Goal: Task Accomplishment & Management: Manage account settings

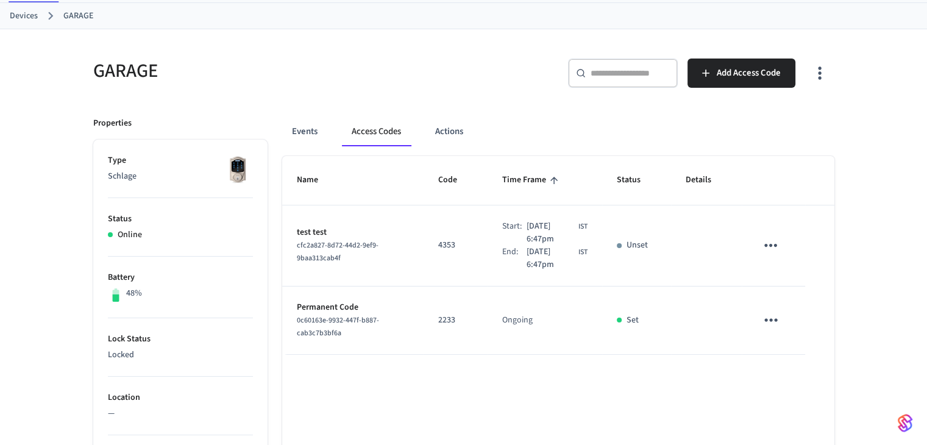
scroll to position [61, 0]
click at [312, 249] on span "cfc2a827-8d72-44d2-9ef9-9baa313cab4f" at bounding box center [338, 251] width 82 height 23
drag, startPoint x: 312, startPoint y: 249, endPoint x: 324, endPoint y: 261, distance: 17.2
click at [324, 261] on span "cfc2a827-8d72-44d2-9ef9-9baa313cab4f" at bounding box center [338, 251] width 82 height 23
click at [471, 219] on td "4353" at bounding box center [456, 245] width 64 height 81
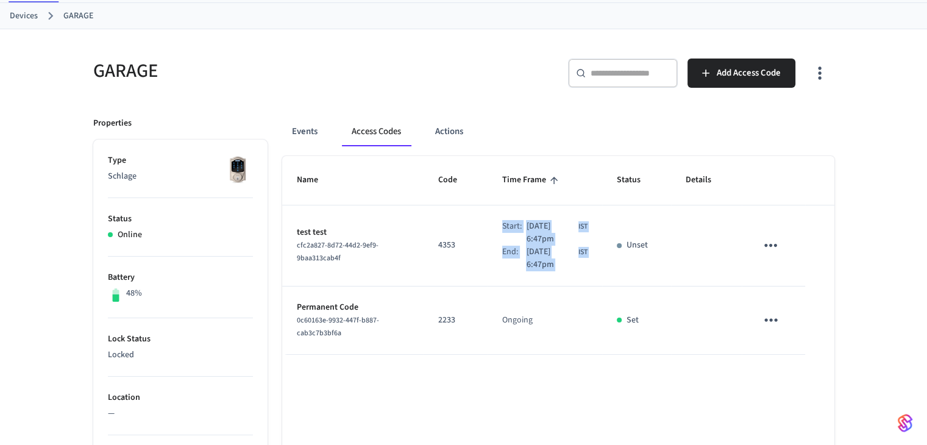
drag, startPoint x: 471, startPoint y: 219, endPoint x: 688, endPoint y: 259, distance: 220.8
click at [658, 273] on tr "test test cfc2a827-8d72-44d2-9ef9-9baa313cab4f 4353 Start: [DATE] 6:47pm IST En…" at bounding box center [558, 245] width 552 height 81
click at [693, 255] on td "sticky table" at bounding box center [706, 245] width 71 height 81
drag, startPoint x: 693, startPoint y: 254, endPoint x: 403, endPoint y: 203, distance: 294.7
click at [403, 203] on table "Name Code Time Frame Status Details test test cfc2a827-8d72-44d2-9ef9-9baa313ca…" at bounding box center [558, 255] width 552 height 198
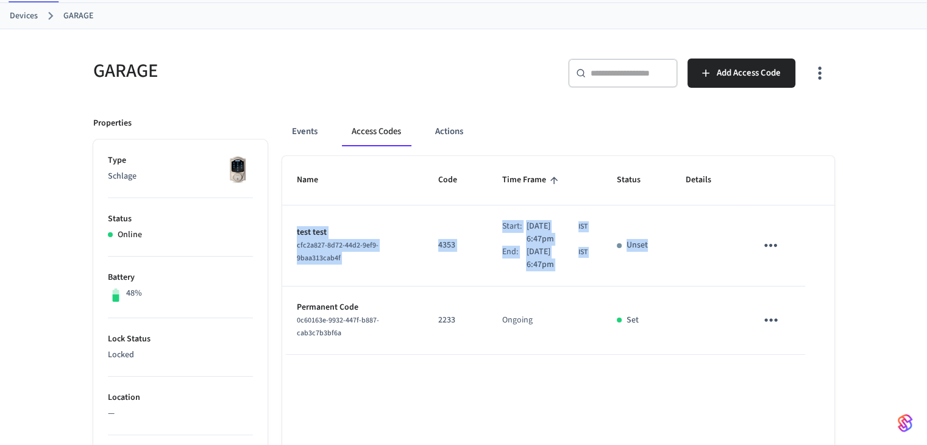
click at [621, 223] on td "Unset" at bounding box center [636, 245] width 69 height 81
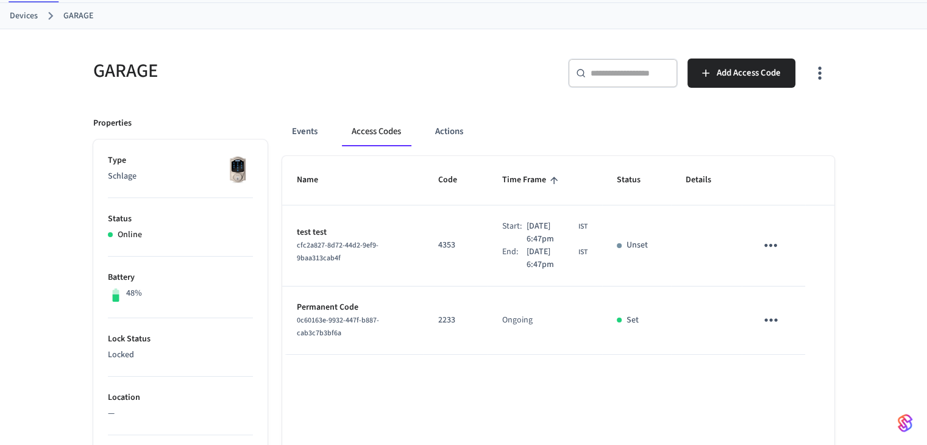
click at [635, 247] on p "Unset" at bounding box center [637, 245] width 21 height 13
drag, startPoint x: 635, startPoint y: 247, endPoint x: 667, endPoint y: 254, distance: 33.1
click at [638, 248] on p "Unset" at bounding box center [637, 245] width 21 height 13
click at [668, 254] on td "Unset" at bounding box center [636, 245] width 69 height 81
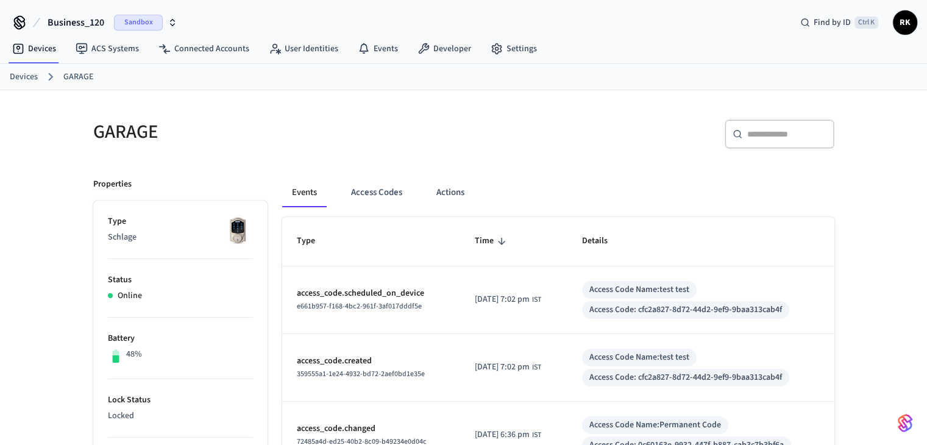
click at [80, 25] on span "Business_120" at bounding box center [76, 22] width 57 height 15
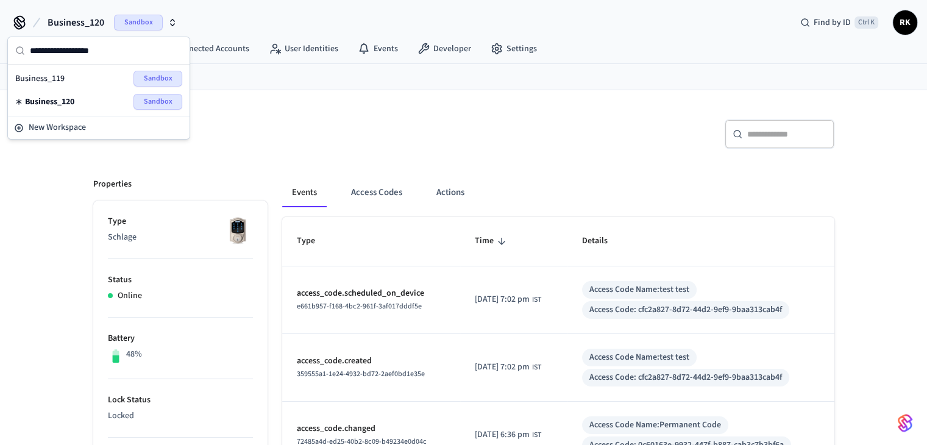
click at [302, 111] on div "GARAGE" at bounding box center [268, 132] width 378 height 54
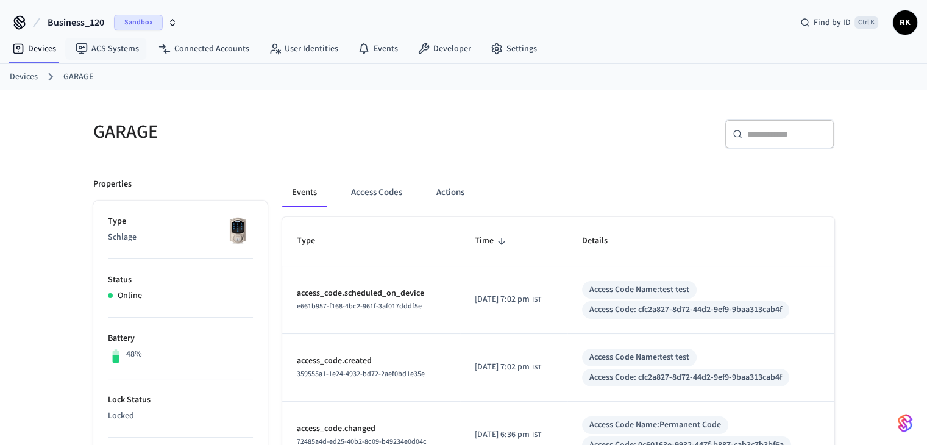
click at [105, 23] on button "Business_120 Sandbox" at bounding box center [112, 23] width 137 height 26
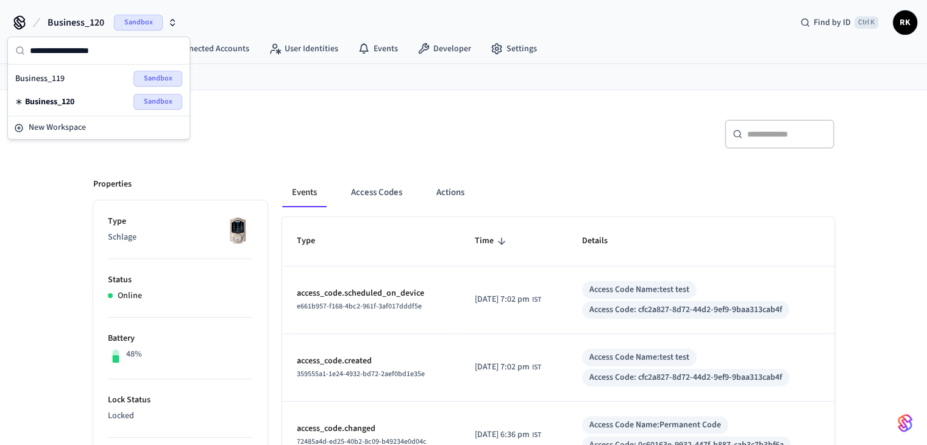
click at [320, 113] on div "GARAGE" at bounding box center [268, 132] width 378 height 54
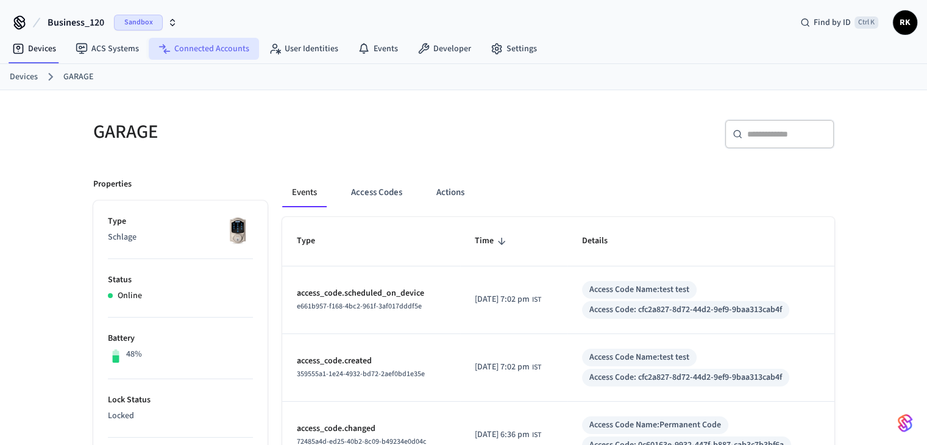
click at [208, 43] on link "Connected Accounts" at bounding box center [204, 49] width 110 height 22
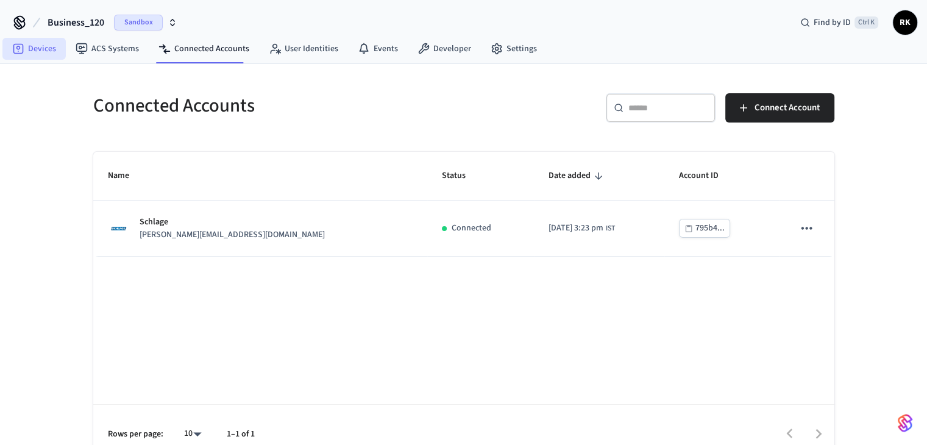
click at [32, 42] on link "Devices" at bounding box center [33, 49] width 63 height 22
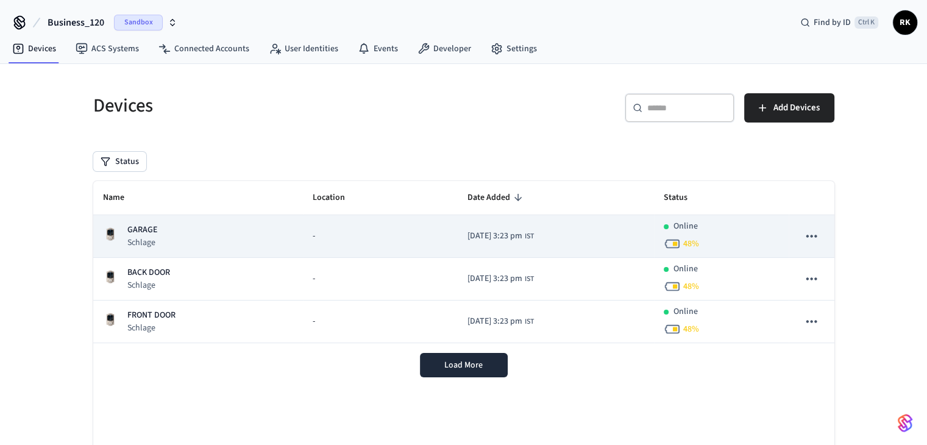
click at [190, 223] on td "GARAGE Schlage" at bounding box center [198, 236] width 210 height 43
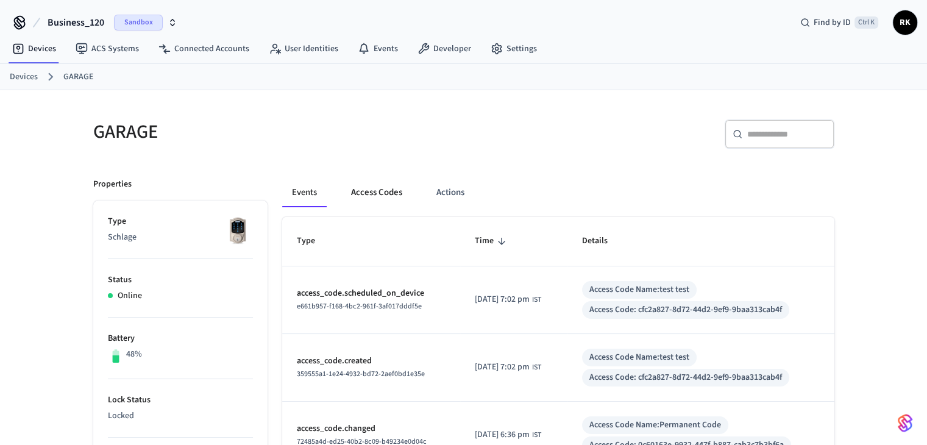
click at [383, 198] on button "Access Codes" at bounding box center [376, 192] width 71 height 29
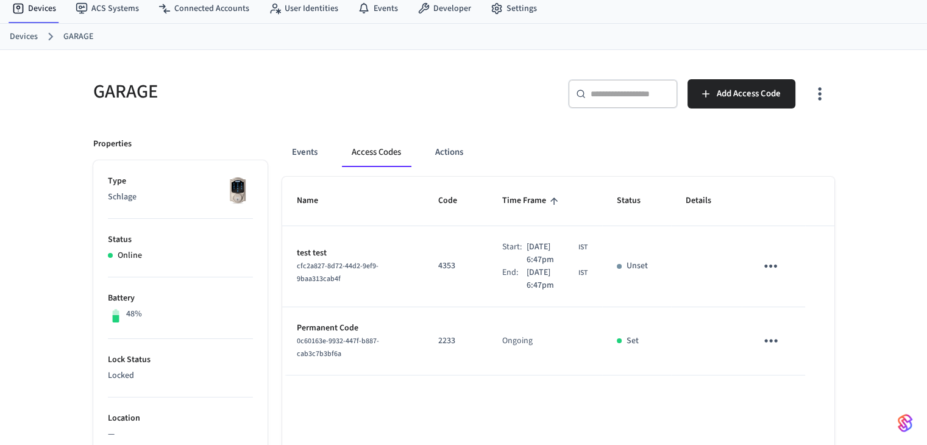
scroll to position [61, 0]
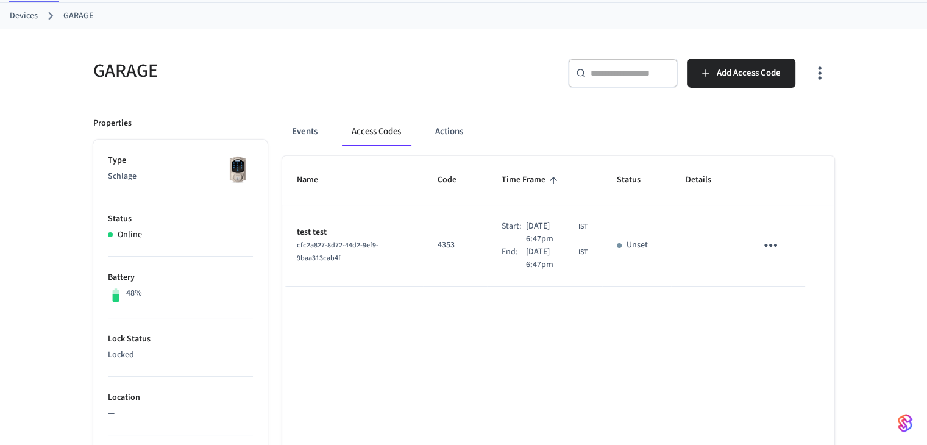
click at [321, 241] on span "cfc2a827-8d72-44d2-9ef9-9baa313cab4f" at bounding box center [338, 251] width 82 height 23
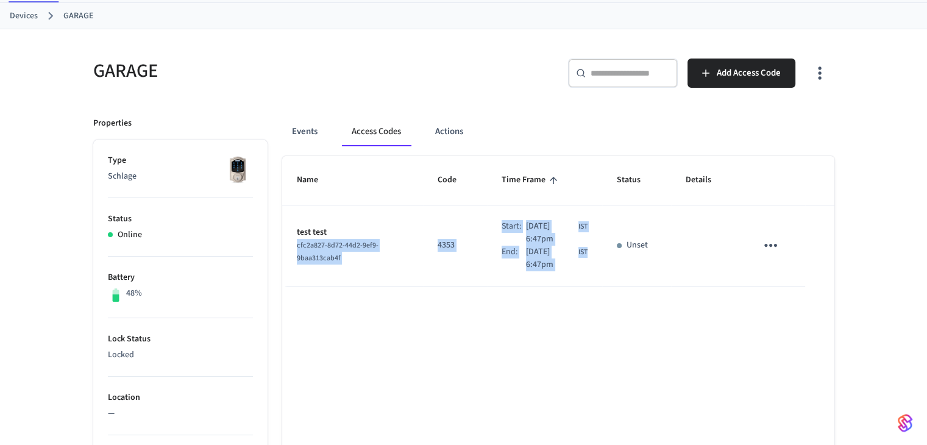
drag, startPoint x: 321, startPoint y: 241, endPoint x: 615, endPoint y: 271, distance: 295.5
click at [615, 271] on tr "test test cfc2a827-8d72-44d2-9ef9-9baa313cab4f 4353 Start: [DATE] 6:47pm IST En…" at bounding box center [558, 245] width 552 height 81
click at [730, 276] on td "sticky table" at bounding box center [706, 245] width 71 height 81
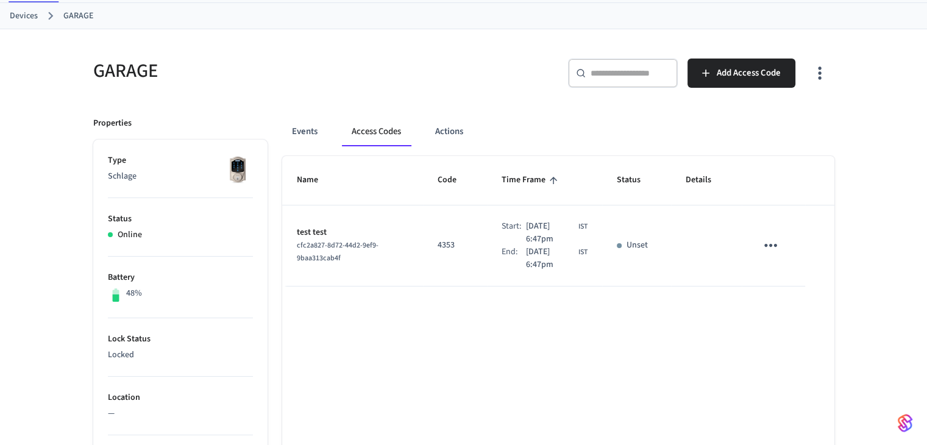
click at [730, 276] on td "sticky table" at bounding box center [706, 245] width 71 height 81
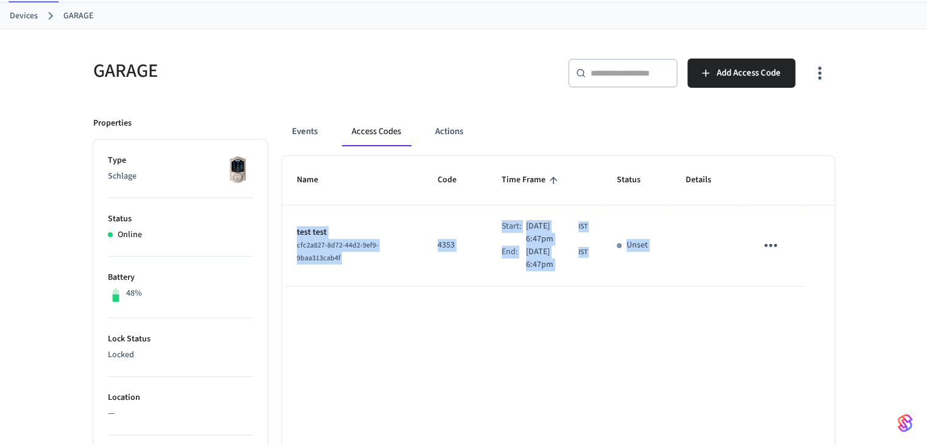
drag, startPoint x: 730, startPoint y: 276, endPoint x: 328, endPoint y: 204, distance: 408.2
click at [328, 204] on table "Name Code Time Frame Status Details test test cfc2a827-8d72-44d2-9ef9-9baa313ca…" at bounding box center [558, 221] width 552 height 130
click at [322, 214] on td "test test cfc2a827-8d72-44d2-9ef9-9baa313cab4f" at bounding box center [352, 245] width 141 height 81
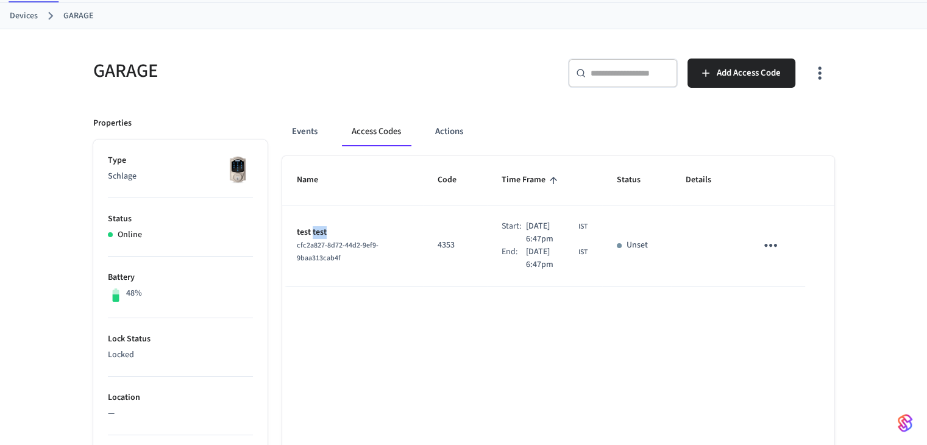
click at [322, 214] on td "test test cfc2a827-8d72-44d2-9ef9-9baa313cab4f" at bounding box center [352, 245] width 141 height 81
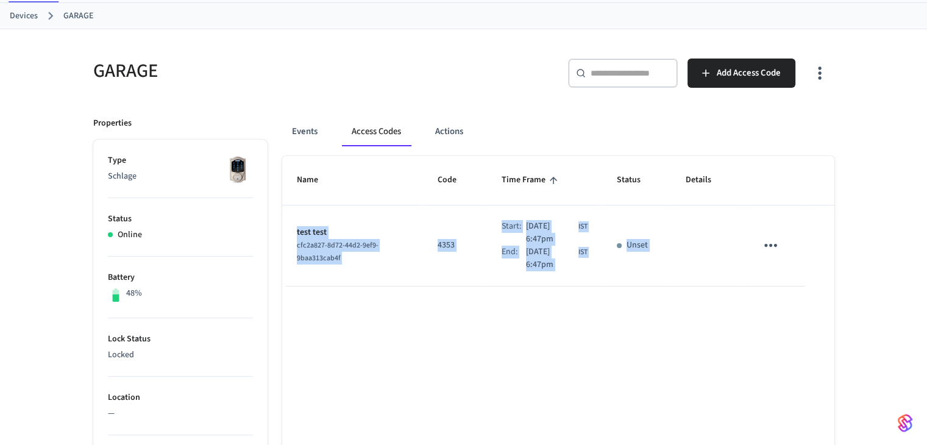
drag, startPoint x: 322, startPoint y: 214, endPoint x: 673, endPoint y: 259, distance: 354.1
click at [673, 259] on tr "test test cfc2a827-8d72-44d2-9ef9-9baa313cab4f 4353 Start: [DATE] 6:47pm IST En…" at bounding box center [558, 245] width 552 height 81
click at [710, 252] on td "sticky table" at bounding box center [706, 245] width 71 height 81
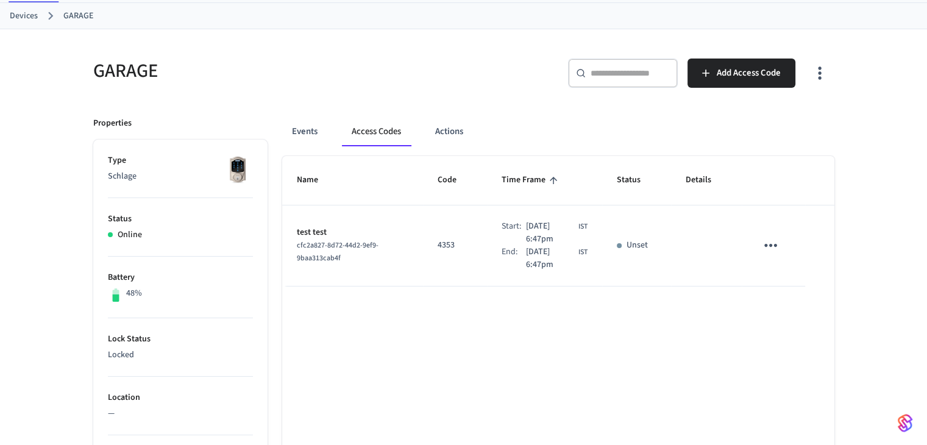
click at [526, 227] on span "[DATE] 6:47pm" at bounding box center [551, 233] width 50 height 26
drag, startPoint x: 517, startPoint y: 227, endPoint x: 671, endPoint y: 280, distance: 163.3
click at [671, 280] on tr "test test cfc2a827-8d72-44d2-9ef9-9baa313cab4f 4353 Start: [DATE] 6:47pm IST En…" at bounding box center [558, 245] width 552 height 81
click at [707, 224] on td "sticky table" at bounding box center [706, 245] width 71 height 81
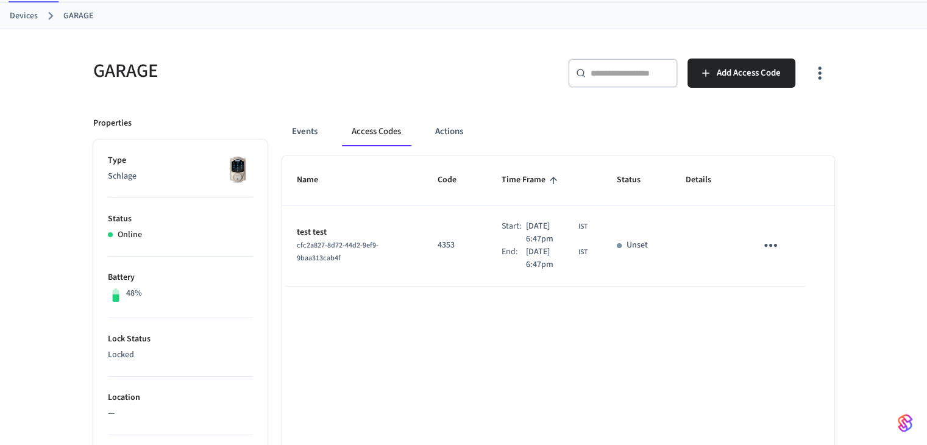
click at [707, 224] on td "sticky table" at bounding box center [706, 245] width 71 height 81
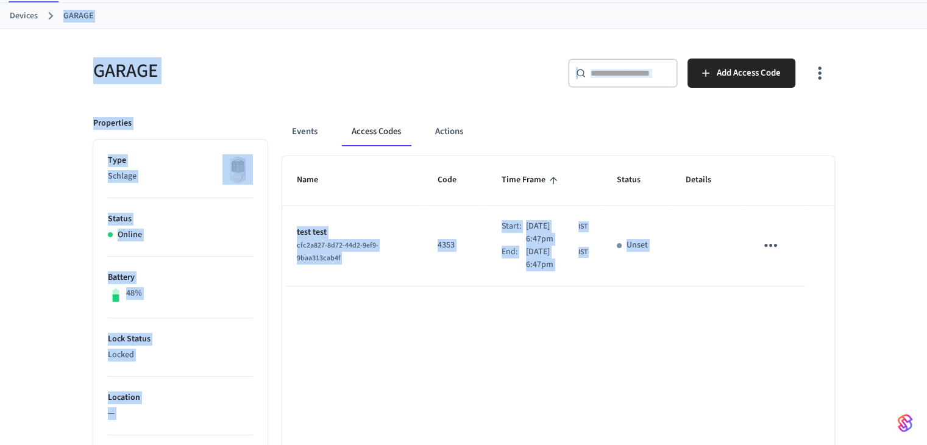
drag, startPoint x: 707, startPoint y: 224, endPoint x: 56, endPoint y: 21, distance: 682.3
click at [56, 21] on div "Business_120 Sandbox Find by ID Ctrl K RK Devices ACS Systems Connected Account…" at bounding box center [463, 384] width 927 height 891
click at [76, 71] on div "GARAGE ​ ​ Add Access Code Properties Type Schlage Status Online Battery 48% Lo…" at bounding box center [464, 429] width 780 height 801
drag, startPoint x: 76, startPoint y: 71, endPoint x: 713, endPoint y: 343, distance: 693.1
click at [709, 425] on div "GARAGE ​ ​ Add Access Code Properties Type Schlage Status Online Battery 48% Lo…" at bounding box center [464, 429] width 780 height 801
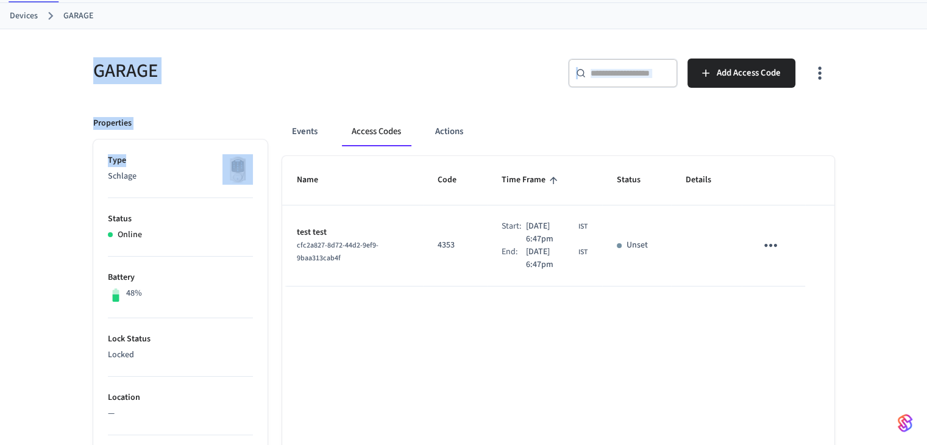
drag, startPoint x: 709, startPoint y: 320, endPoint x: 0, endPoint y: 87, distance: 746.4
click at [0, 93] on div "GARAGE ​ ​ Add Access Code Properties Type Schlage Status Online Battery 48% Lo…" at bounding box center [463, 429] width 927 height 801
click at [240, 118] on div "Properties" at bounding box center [180, 123] width 174 height 13
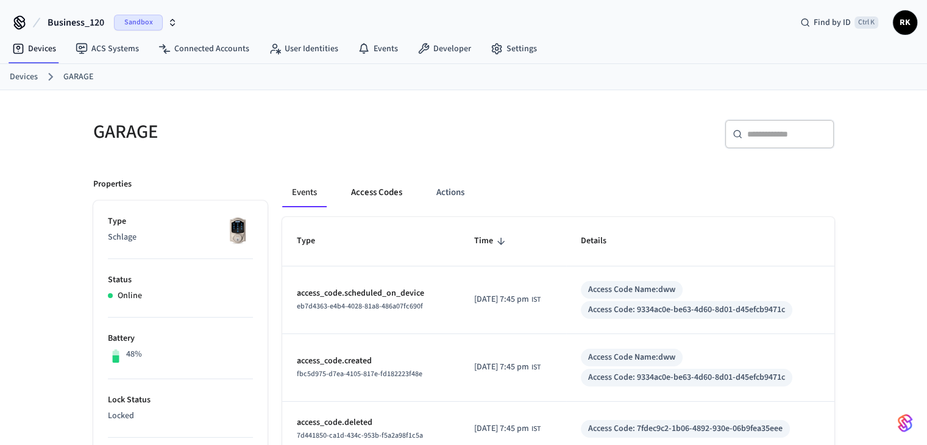
click at [371, 180] on button "Access Codes" at bounding box center [376, 192] width 71 height 29
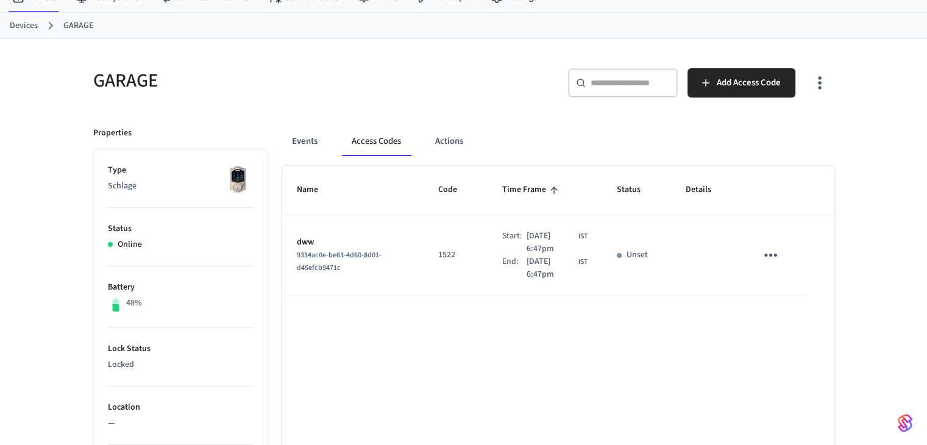
scroll to position [122, 0]
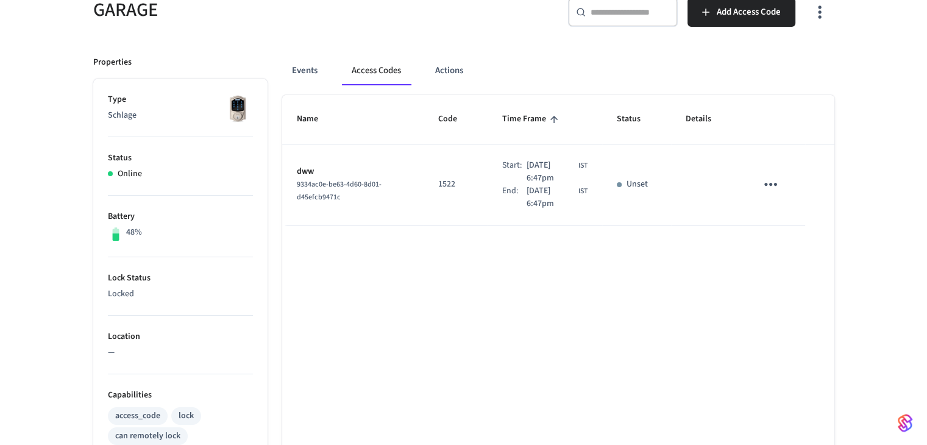
click at [536, 264] on div "Name Code Time Frame Status Details dww 9334ac0e-be63-4d60-8d01-d45efcb9471c 15…" at bounding box center [558, 432] width 552 height 674
click at [321, 191] on div "9334ac0e-be63-4d60-8d01-d45efcb9471c" at bounding box center [353, 191] width 113 height 26
click at [315, 186] on span "9334ac0e-be63-4d60-8d01-d45efcb9471c" at bounding box center [339, 190] width 85 height 23
drag, startPoint x: 315, startPoint y: 186, endPoint x: 327, endPoint y: 203, distance: 21.3
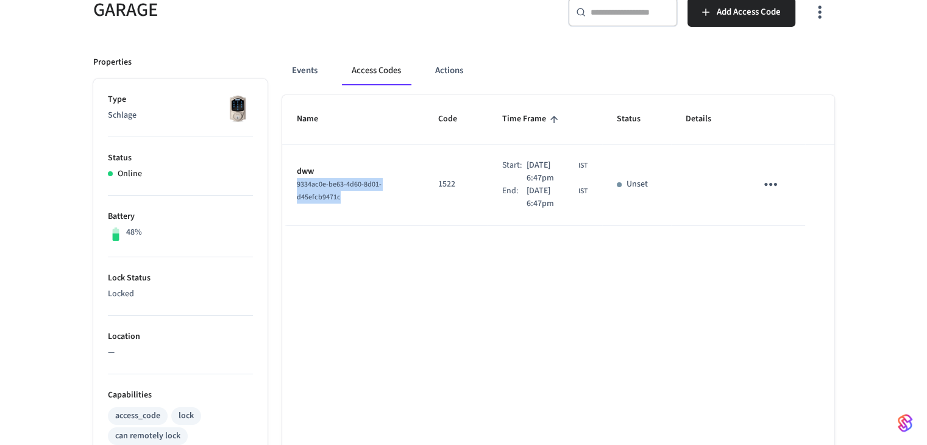
click at [327, 203] on div "9334ac0e-be63-4d60-8d01-d45efcb9471c" at bounding box center [353, 191] width 113 height 26
copy span "9334ac0e-be63-4d60-8d01-d45efcb9471c"
click at [310, 178] on div "9334ac0e-be63-4d60-8d01-d45efcb9471c" at bounding box center [353, 191] width 113 height 26
click at [302, 166] on p "dww" at bounding box center [353, 171] width 113 height 13
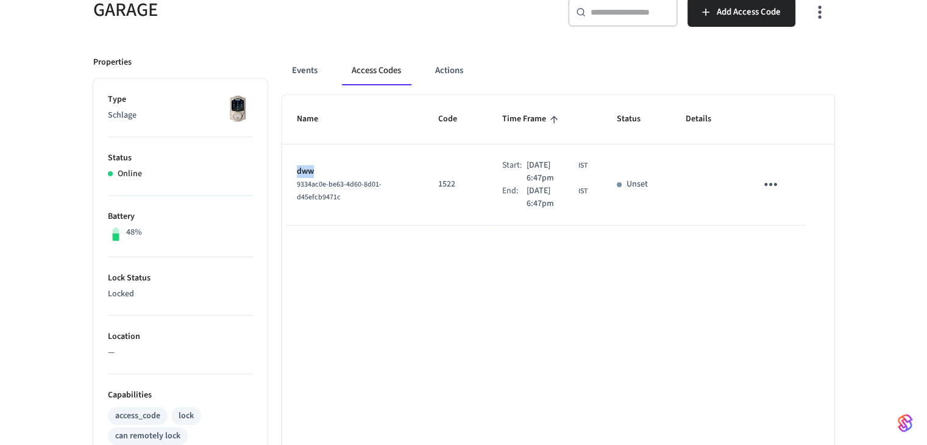
click at [302, 166] on p "dww" at bounding box center [353, 171] width 113 height 13
copy p "dww"
